Goal: Task Accomplishment & Management: Use online tool/utility

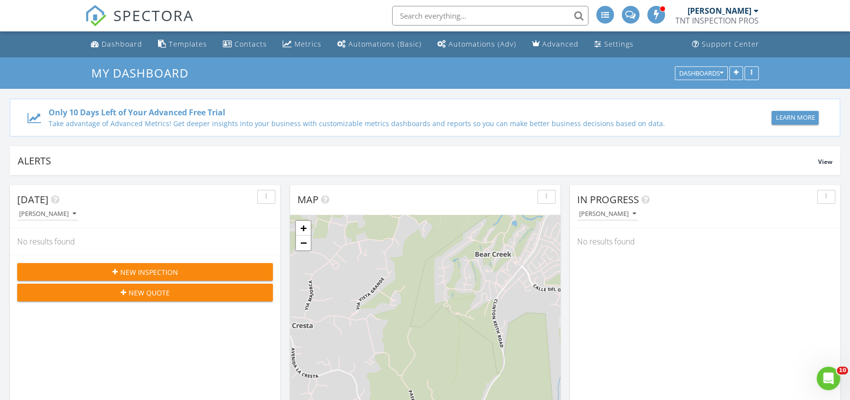
click at [784, 118] on div "Learn More" at bounding box center [794, 118] width 39 height 10
click at [752, 77] on button "button" at bounding box center [751, 73] width 14 height 14
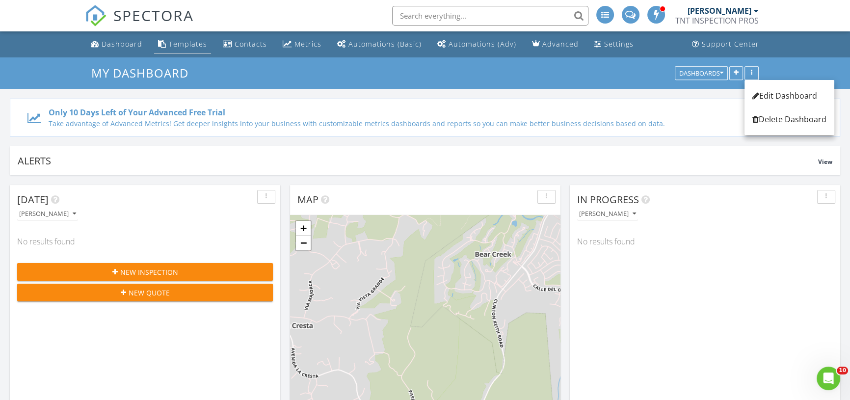
click at [173, 44] on div "Templates" at bounding box center [188, 43] width 38 height 9
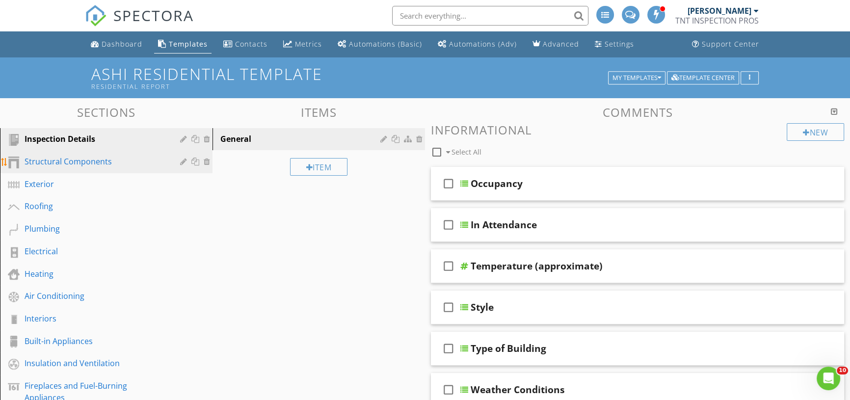
click at [81, 157] on div "Structural Components" at bounding box center [95, 162] width 141 height 12
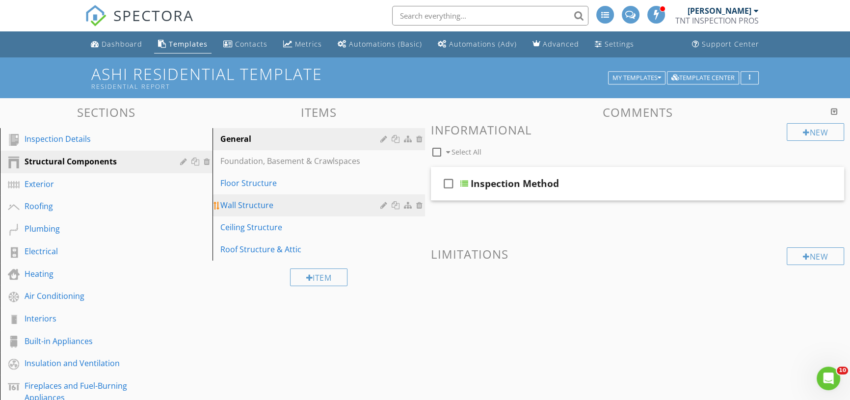
click at [262, 208] on div "Wall Structure" at bounding box center [301, 205] width 163 height 12
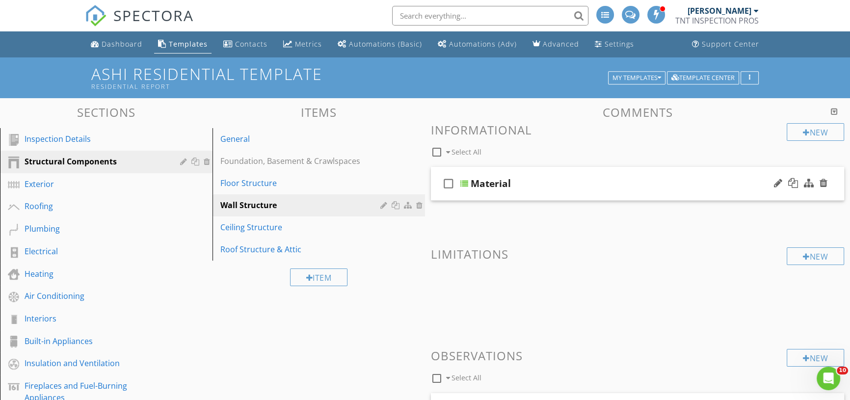
click at [462, 183] on div at bounding box center [464, 184] width 8 height 8
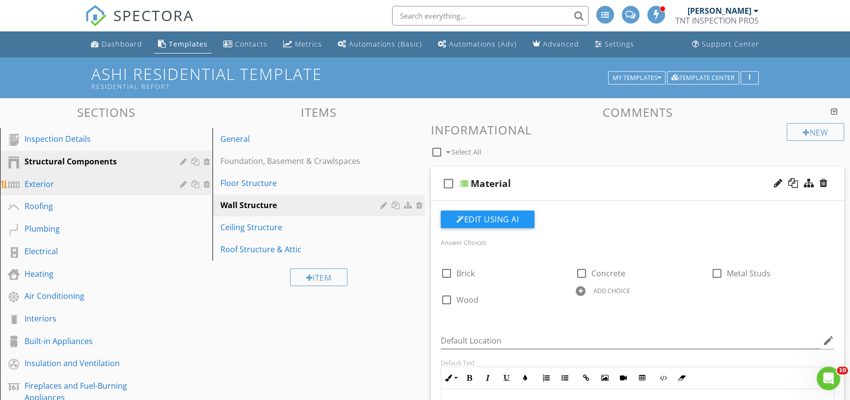
click at [61, 182] on div "Exterior" at bounding box center [95, 184] width 141 height 12
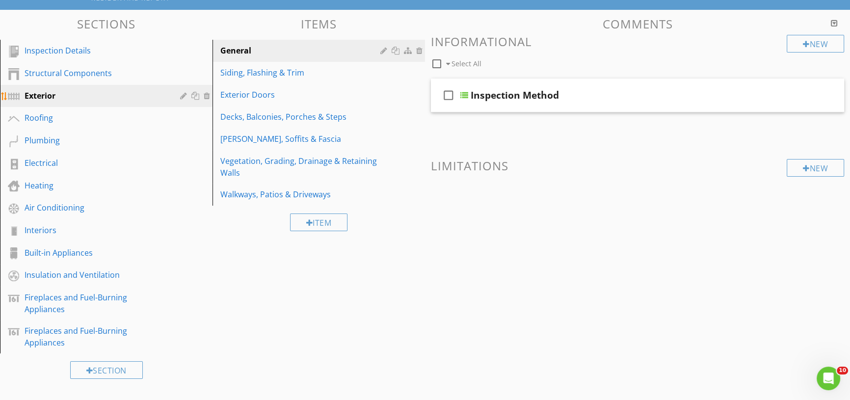
scroll to position [89, 0]
click at [53, 208] on div "Air Conditioning" at bounding box center [95, 207] width 141 height 12
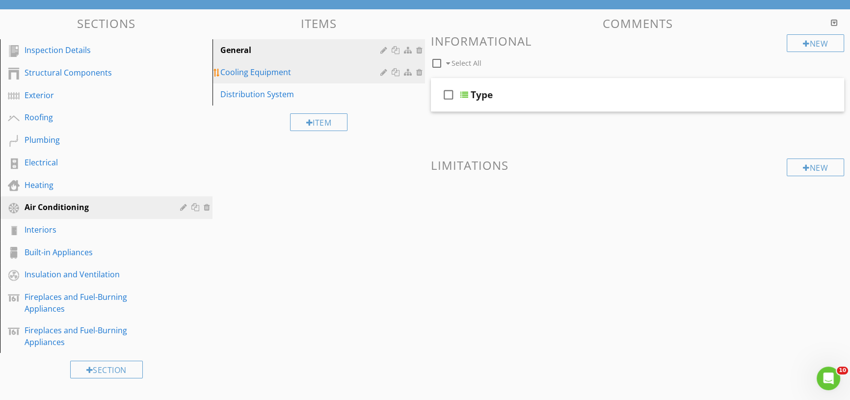
click at [278, 75] on div "Cooling Equipment" at bounding box center [301, 72] width 163 height 12
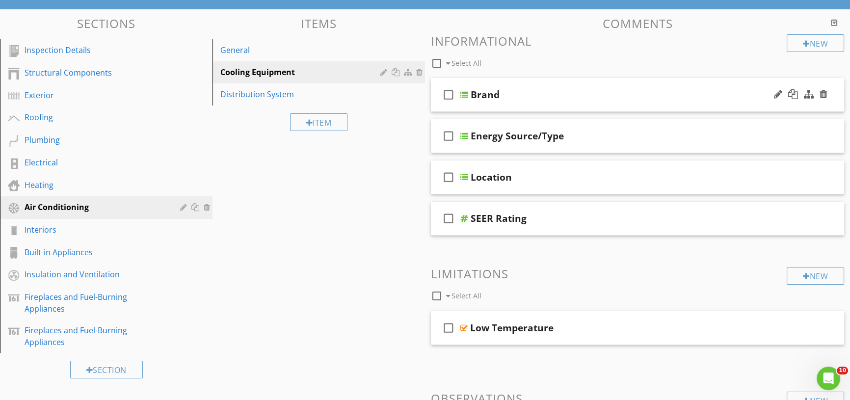
click at [465, 94] on div at bounding box center [464, 95] width 8 height 8
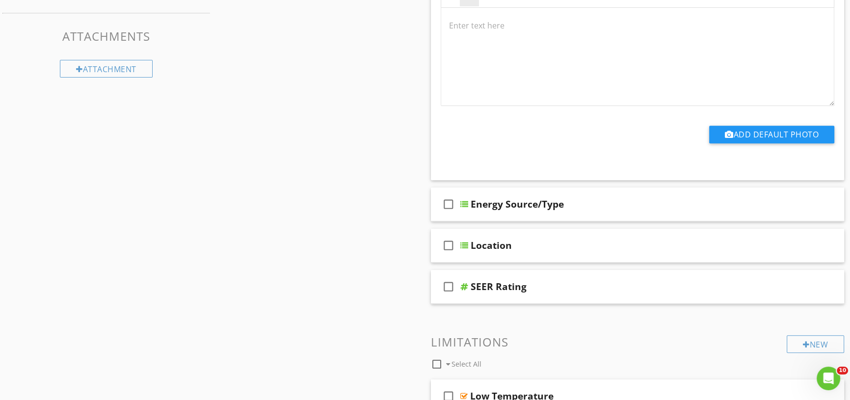
scroll to position [491, 0]
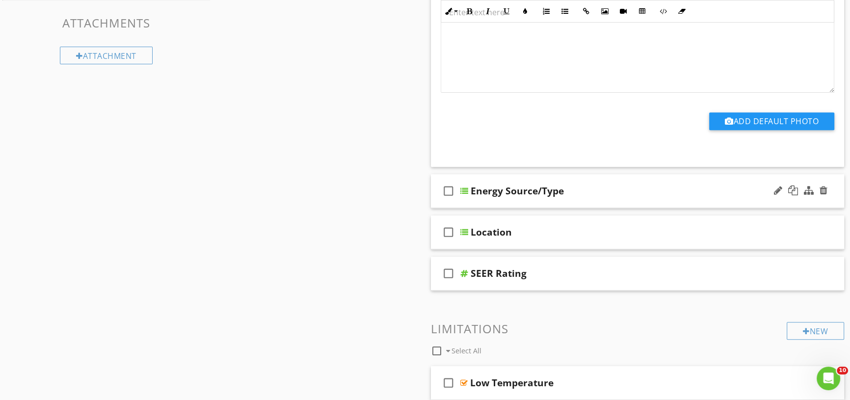
click at [465, 188] on div at bounding box center [464, 191] width 8 height 8
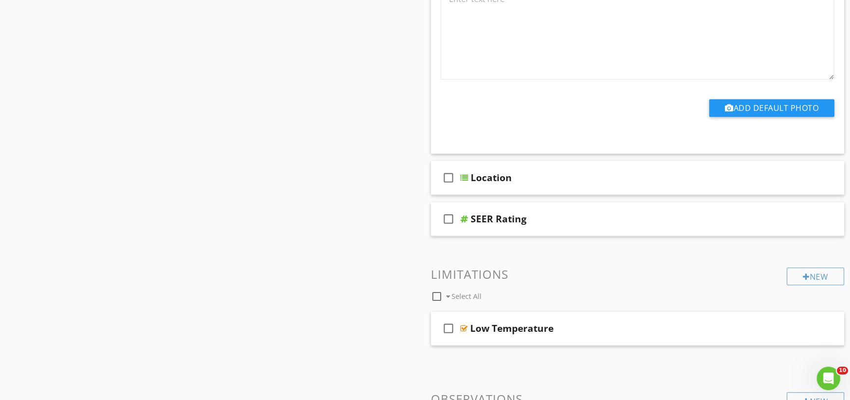
scroll to position [981, 0]
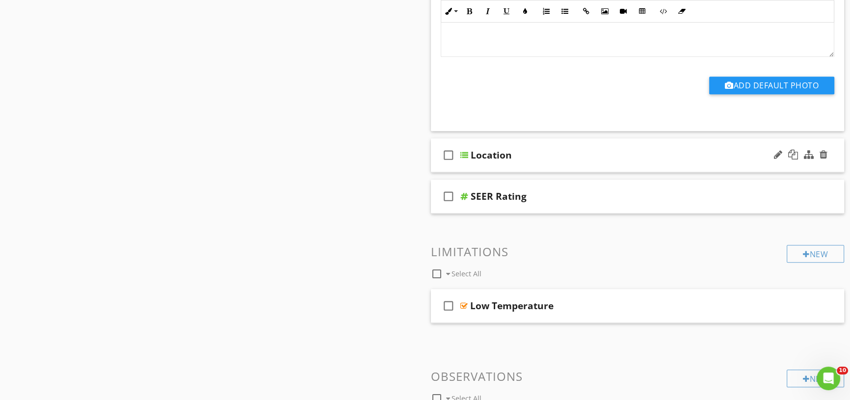
click at [450, 157] on icon "check_box_outline_blank" at bounding box center [449, 155] width 16 height 24
click at [464, 154] on div at bounding box center [464, 155] width 8 height 8
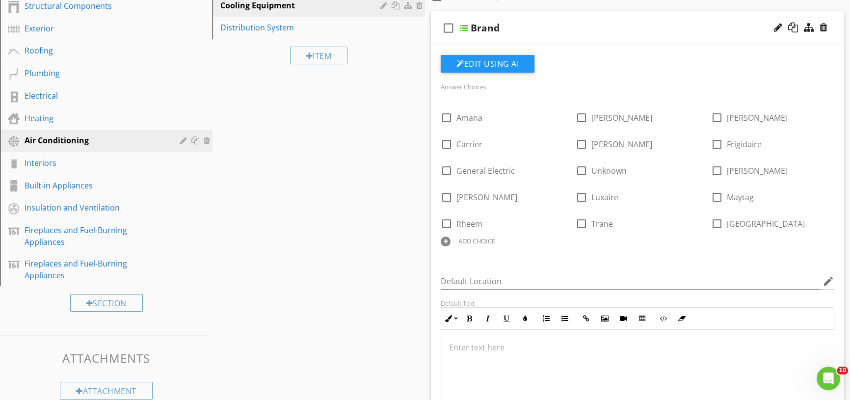
scroll to position [0, 0]
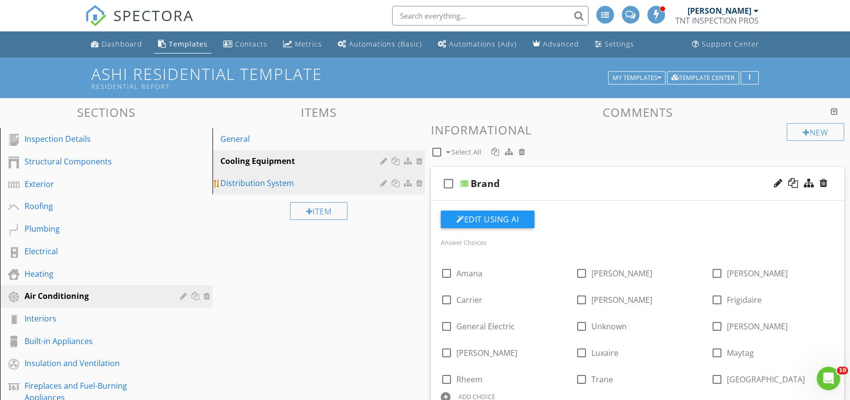
click at [270, 181] on div "Distribution System" at bounding box center [301, 183] width 163 height 12
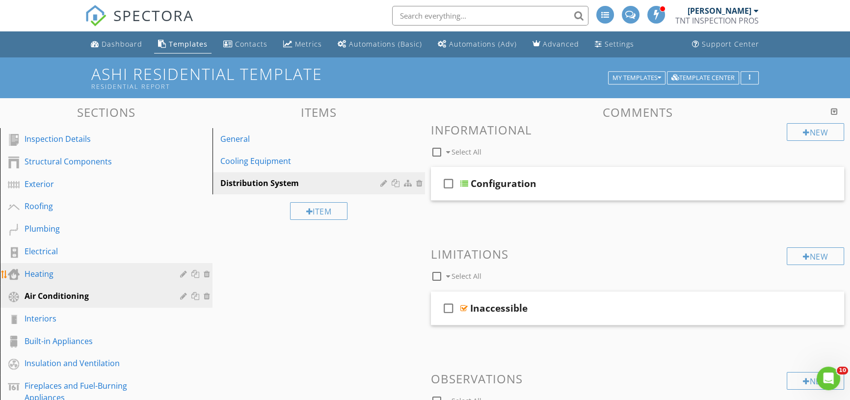
click at [30, 273] on div "Heating" at bounding box center [95, 274] width 141 height 12
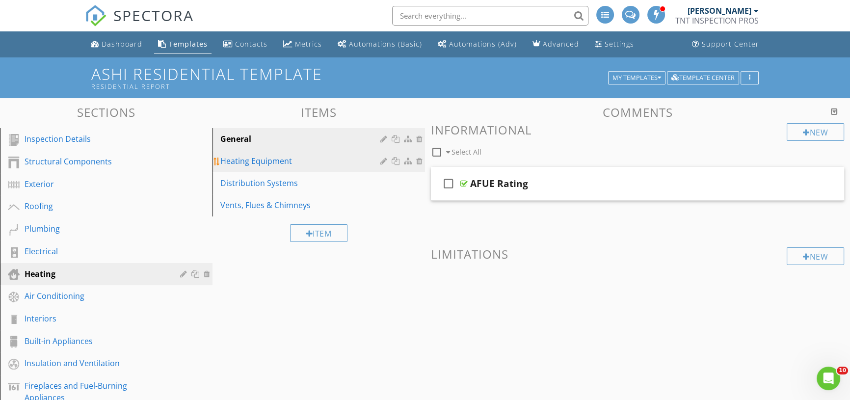
click at [283, 165] on div "Heating Equipment" at bounding box center [301, 161] width 163 height 12
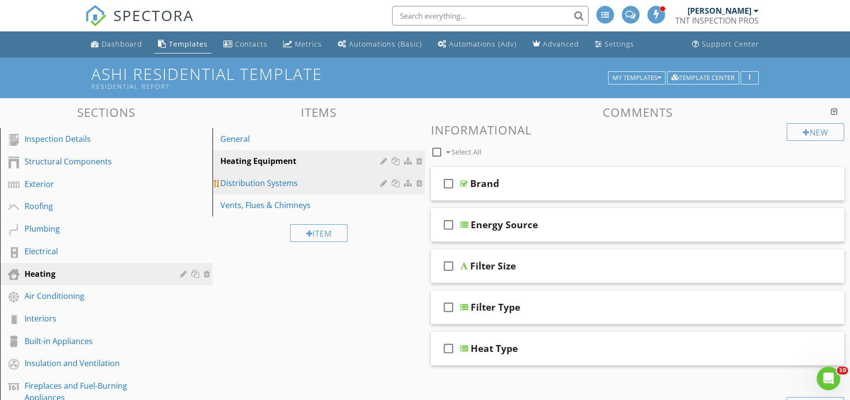
click at [280, 182] on div "Distribution Systems" at bounding box center [301, 183] width 163 height 12
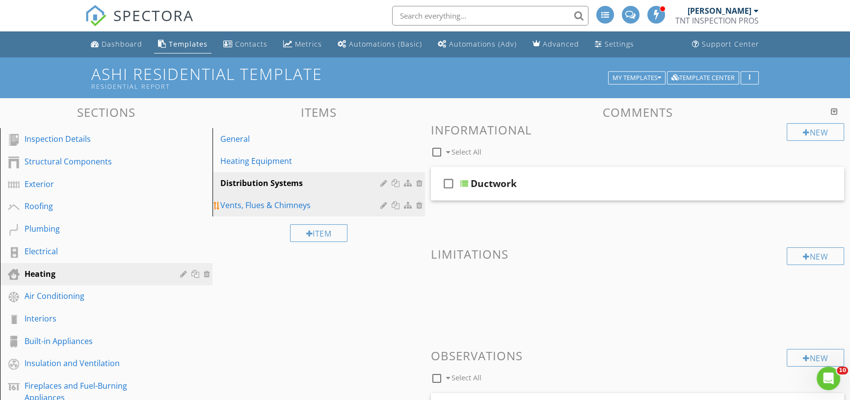
click at [277, 207] on div "Vents, Flues & Chimneys" at bounding box center [301, 205] width 163 height 12
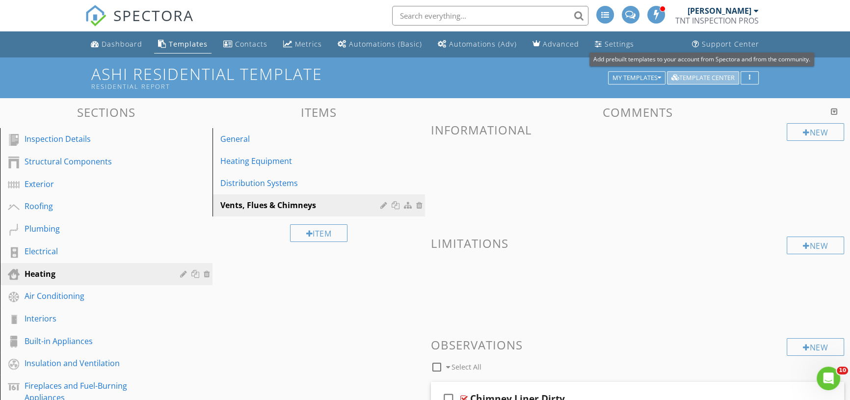
click at [692, 78] on div "Template Center" at bounding box center [702, 78] width 63 height 7
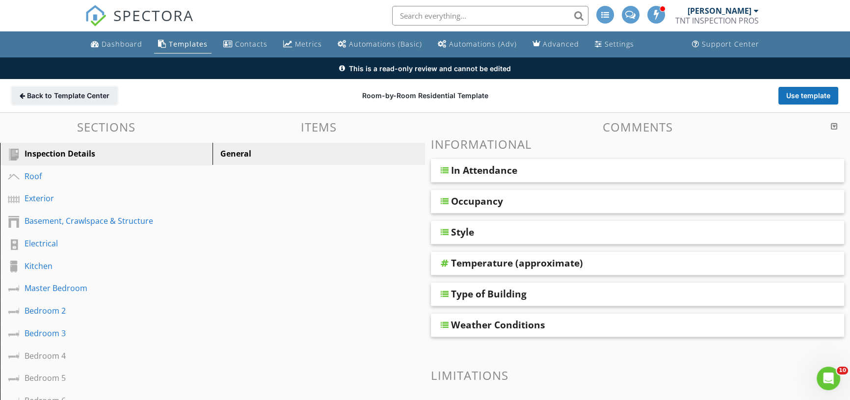
click at [78, 95] on span "Back to Template Center" at bounding box center [68, 96] width 82 height 10
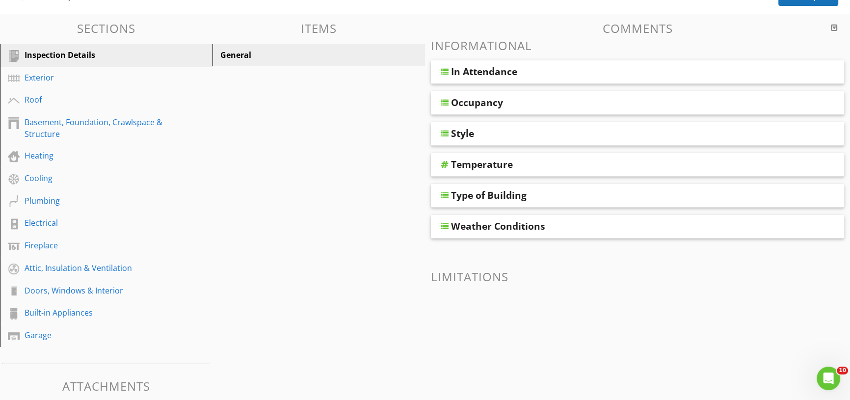
scroll to position [110, 0]
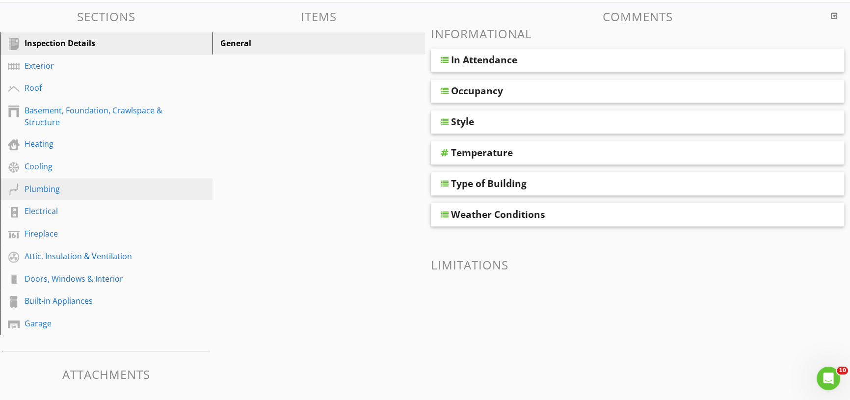
click at [53, 198] on link "Plumbing" at bounding box center [108, 189] width 210 height 23
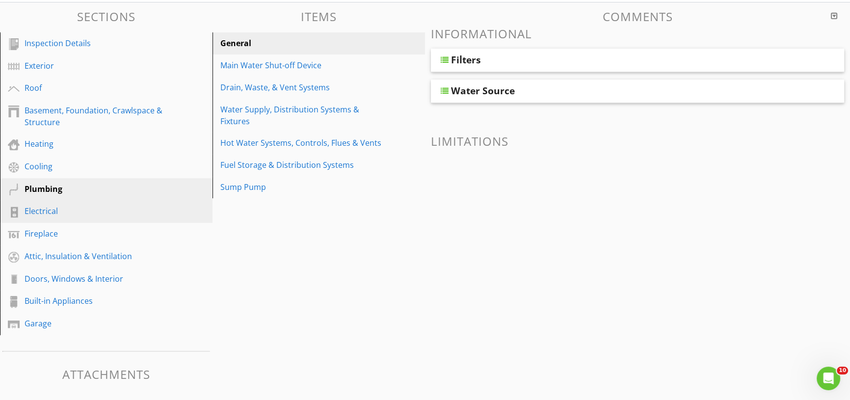
click at [53, 215] on div "Electrical" at bounding box center [95, 211] width 141 height 12
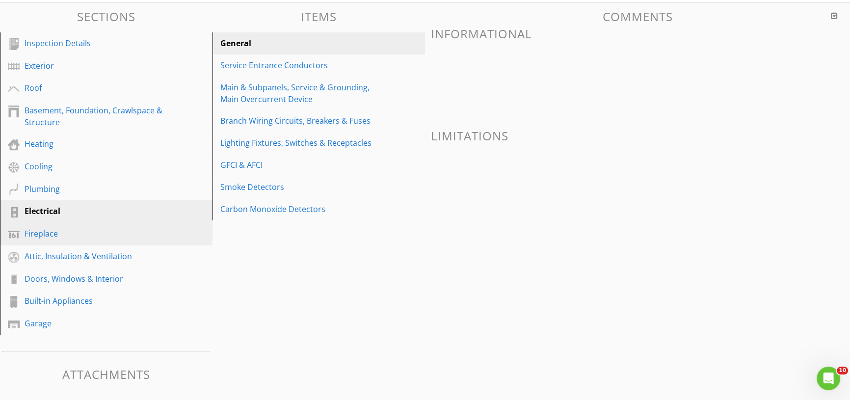
click at [88, 234] on div "Fireplace" at bounding box center [95, 234] width 141 height 12
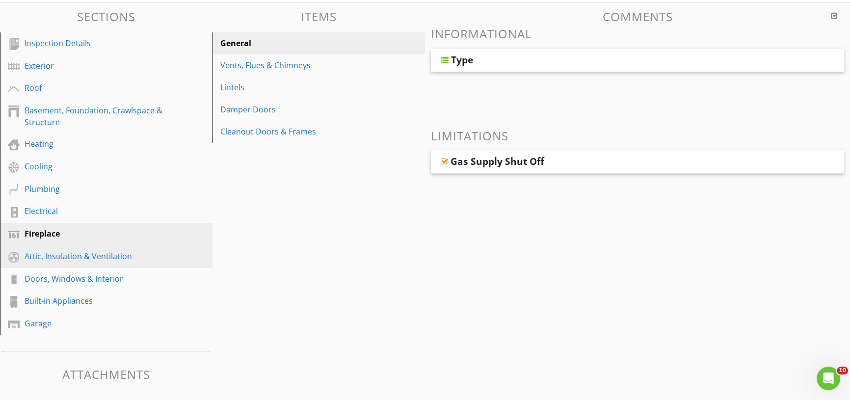
click at [81, 250] on div "Attic, Insulation & Ventilation" at bounding box center [95, 256] width 141 height 12
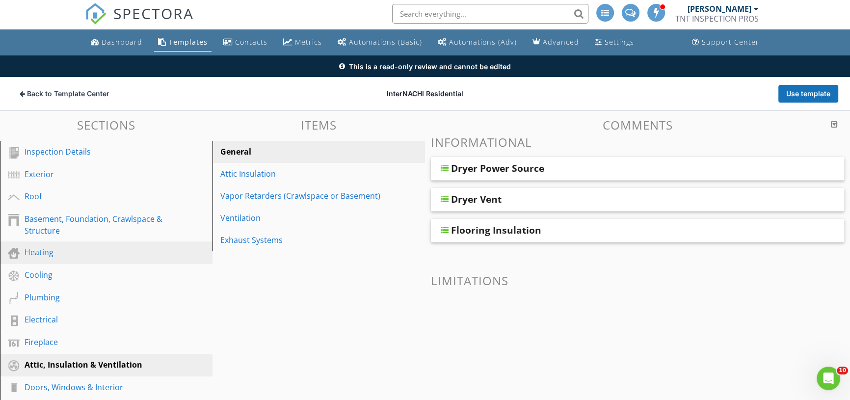
scroll to position [0, 0]
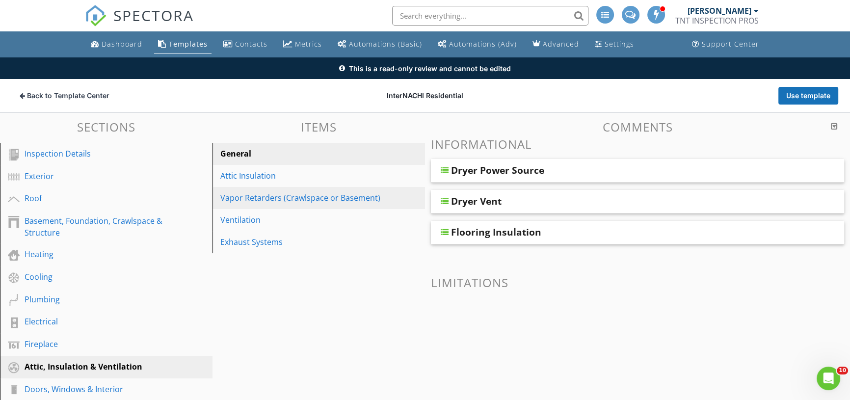
click at [277, 198] on div "Vapor Retarders (Crawlspace or Basement)" at bounding box center [301, 198] width 163 height 12
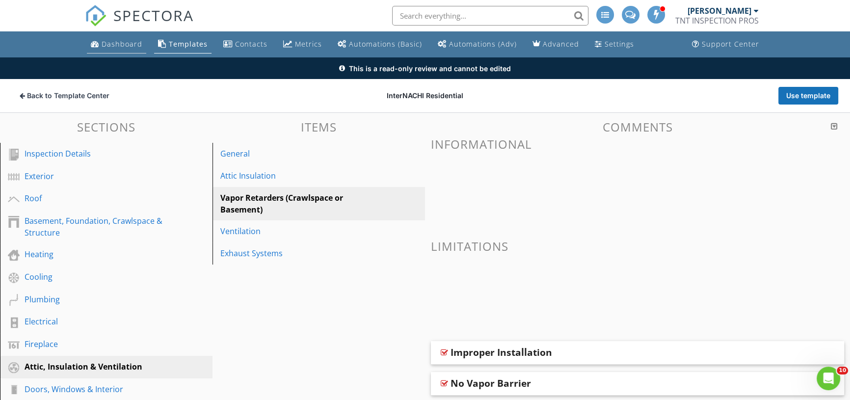
click at [112, 45] on div "Dashboard" at bounding box center [122, 43] width 41 height 9
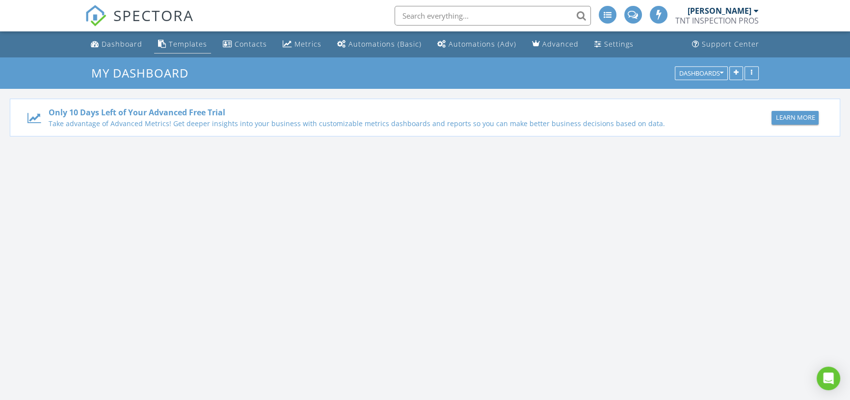
scroll to position [1128, 864]
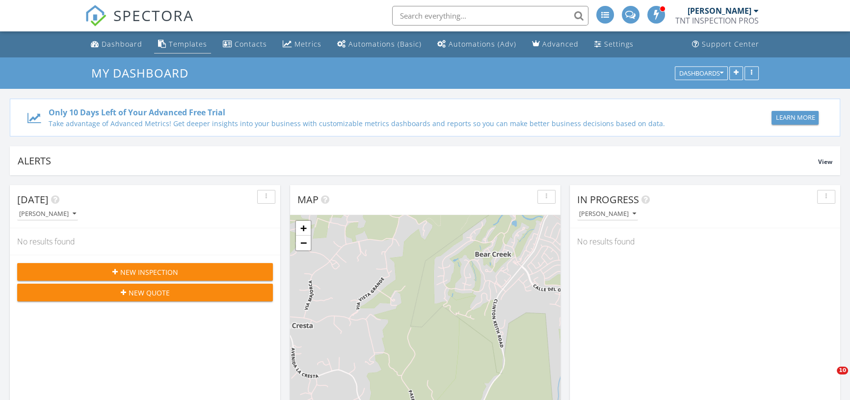
click at [182, 53] on link "Templates" at bounding box center [182, 44] width 57 height 18
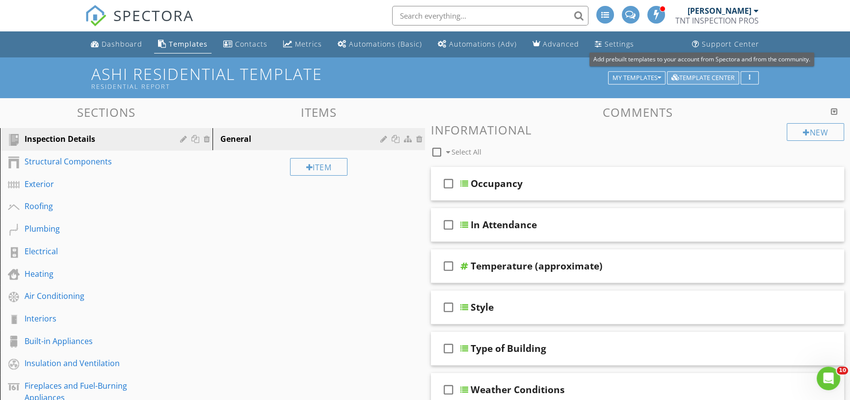
click at [693, 79] on div "Template Center" at bounding box center [702, 78] width 63 height 7
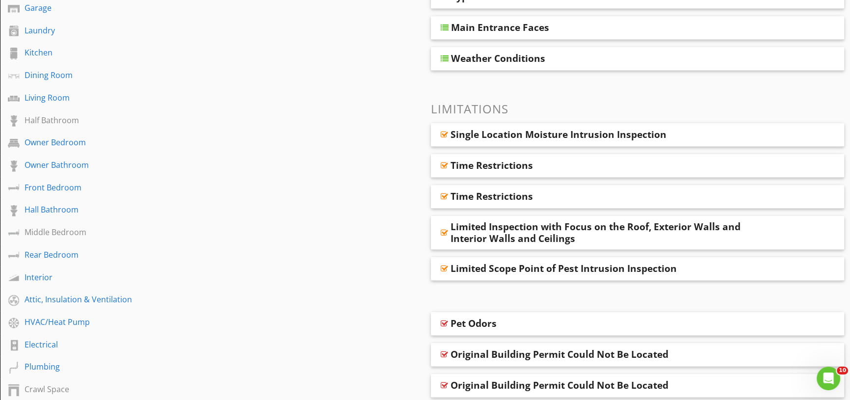
scroll to position [280, 0]
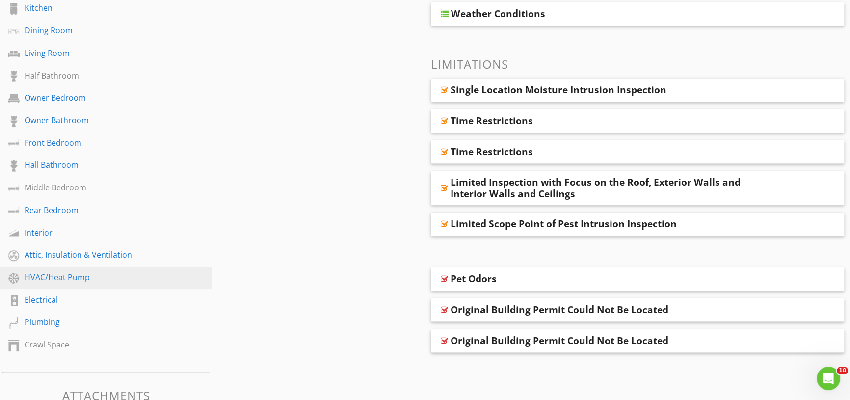
click at [65, 282] on div "HVAC/Heat Pump" at bounding box center [95, 277] width 141 height 12
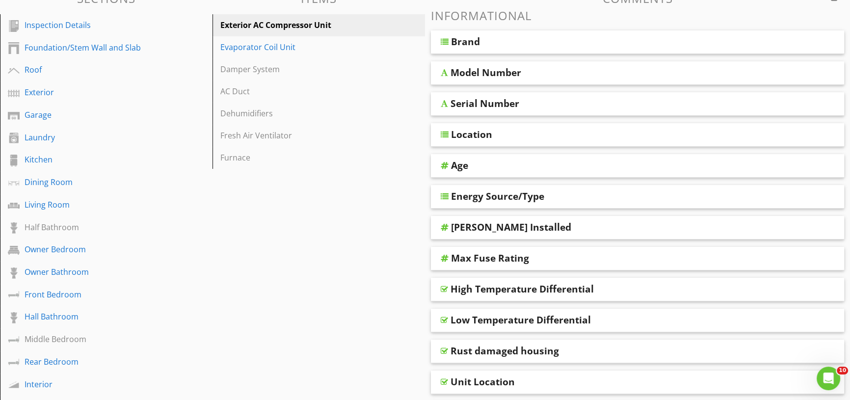
scroll to position [0, 0]
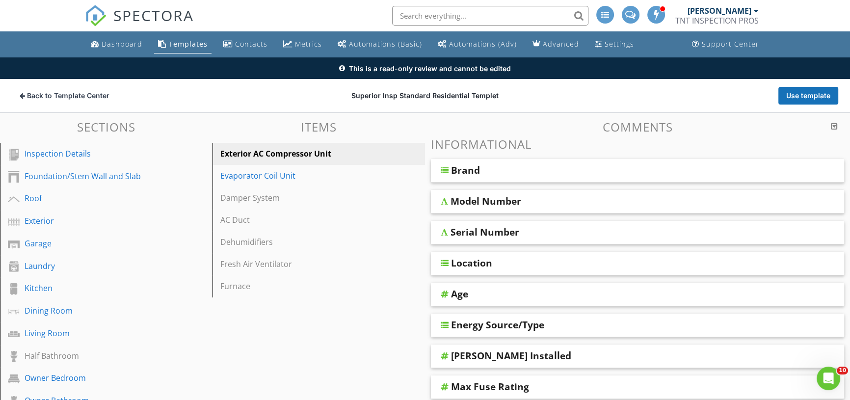
click at [485, 206] on div "Model Number" at bounding box center [485, 201] width 71 height 12
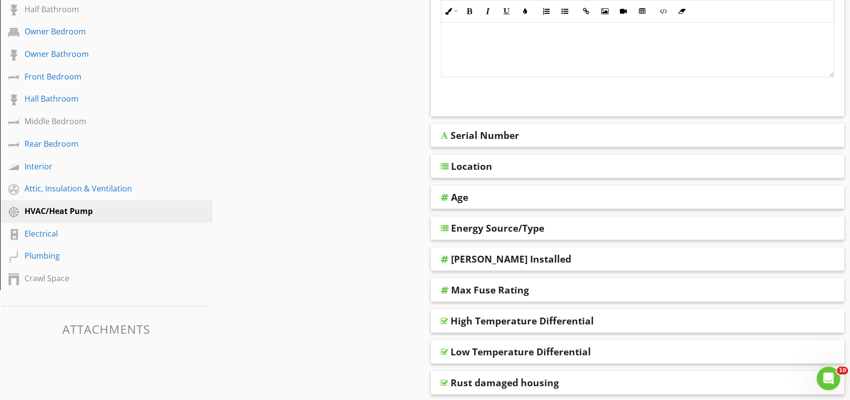
scroll to position [401, 0]
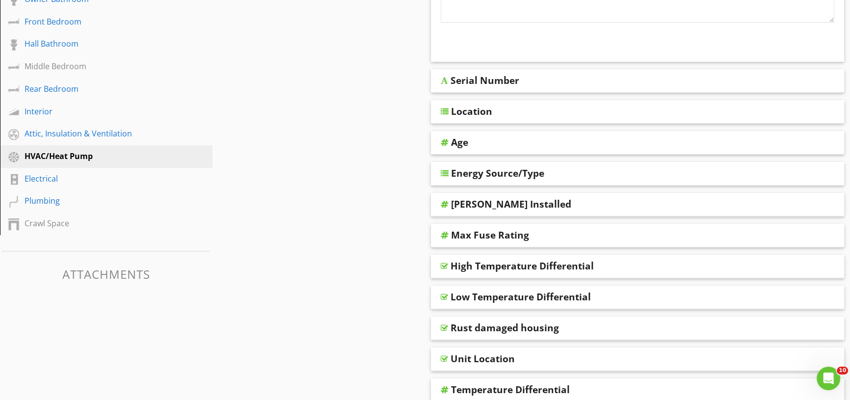
click at [476, 205] on div "[PERSON_NAME] Installed" at bounding box center [511, 204] width 120 height 12
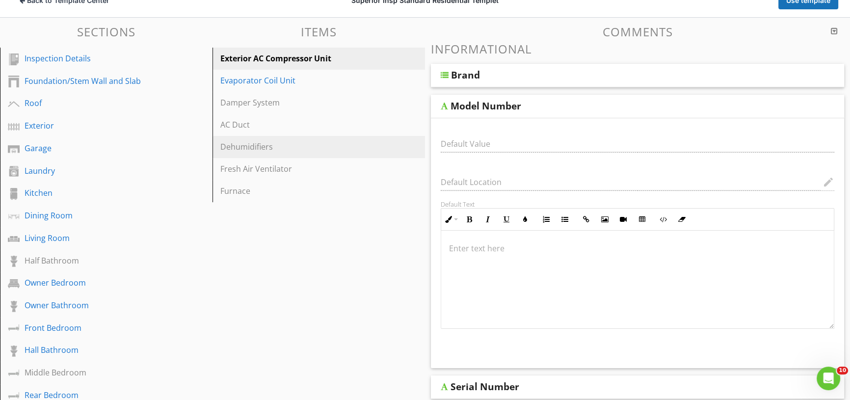
scroll to position [0, 0]
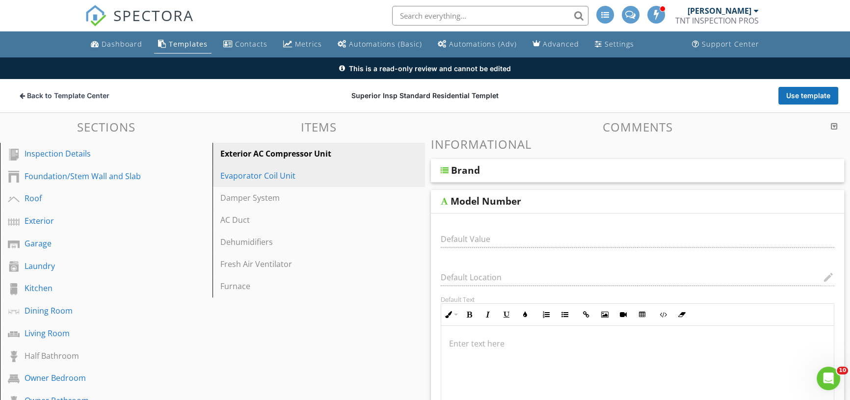
click at [262, 177] on div "Evaporator Coil Unit" at bounding box center [301, 176] width 163 height 12
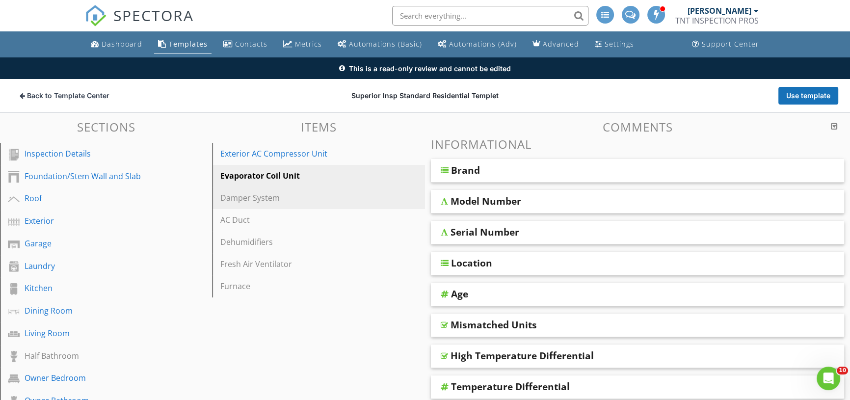
click at [259, 200] on div "Damper System" at bounding box center [301, 198] width 163 height 12
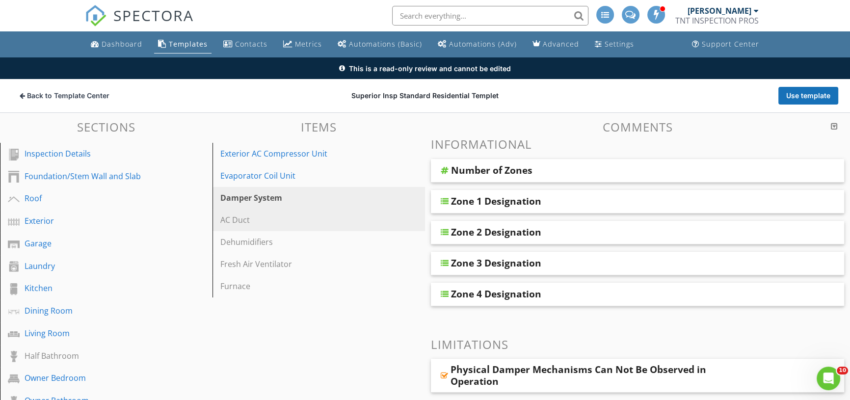
click at [257, 223] on div "AC Duct" at bounding box center [301, 220] width 163 height 12
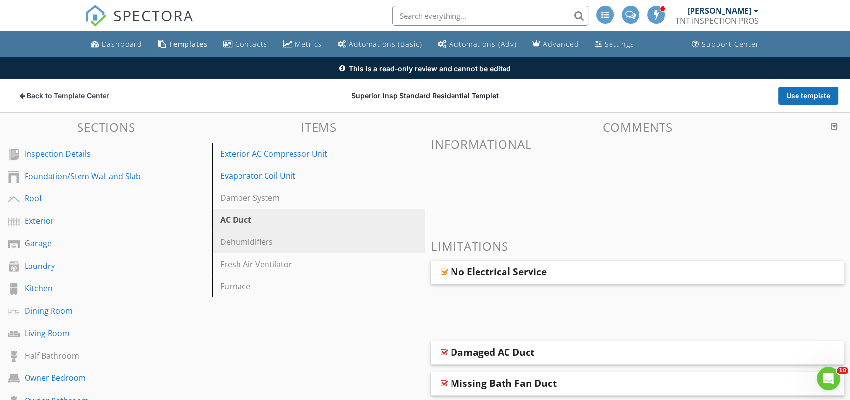
click at [255, 241] on div "Dehumidifiers" at bounding box center [301, 242] width 163 height 12
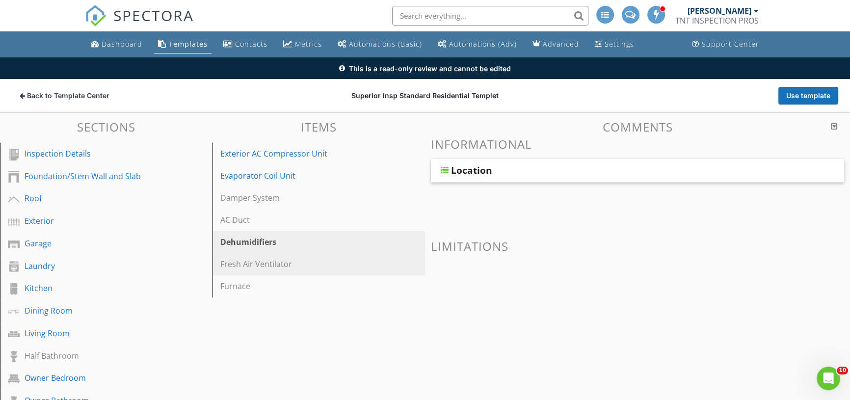
click at [255, 263] on div "Fresh Air Ventilator" at bounding box center [301, 264] width 163 height 12
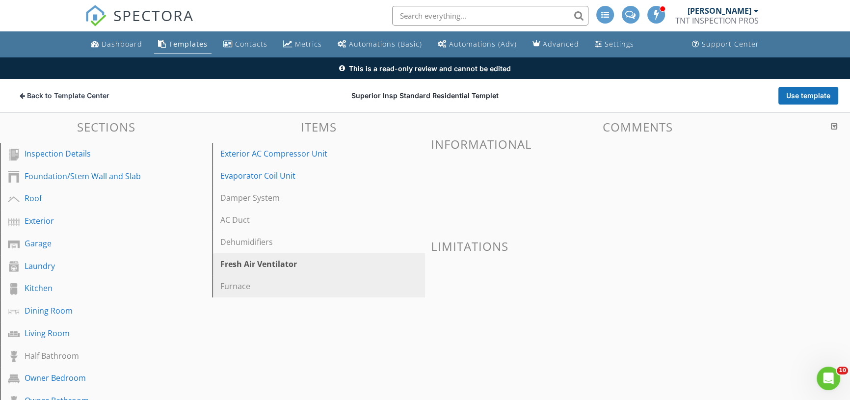
click at [243, 284] on div "Furnace" at bounding box center [301, 286] width 163 height 12
